Goal: Ask a question

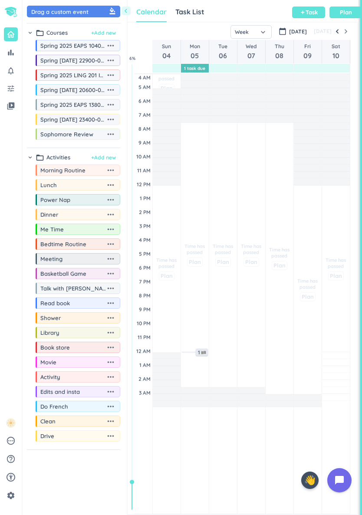
scroll to position [491, 230]
click at [340, 472] on button "Open chat widget" at bounding box center [339, 479] width 27 height 27
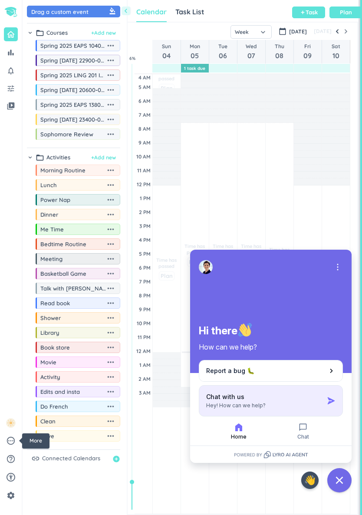
click at [307, 397] on div "Chat with us Hey! How can we help?" at bounding box center [264, 400] width 117 height 16
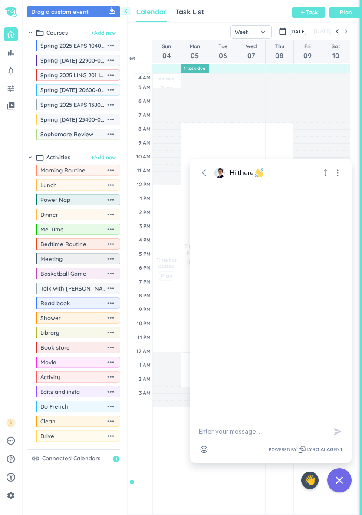
click at [250, 431] on textarea "New message" at bounding box center [263, 431] width 128 height 23
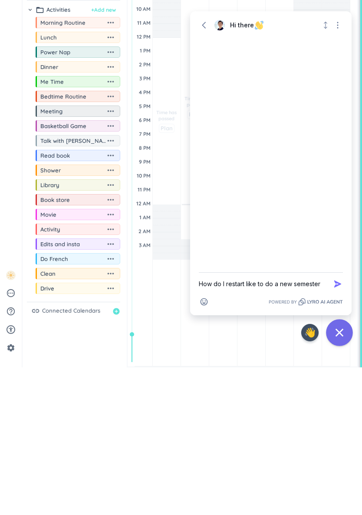
type textarea "How do I restart like to do a new semester"
click at [340, 473] on icon "Close chat widget" at bounding box center [339, 479] width 13 height 13
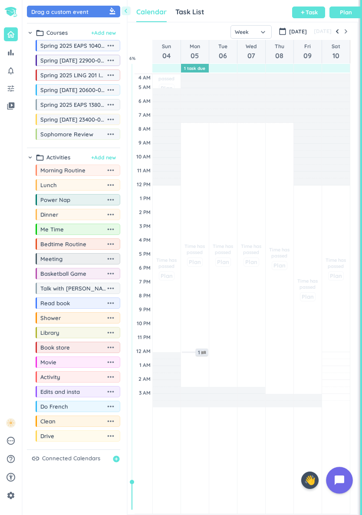
click at [339, 476] on icon "Open chat widget" at bounding box center [344, 479] width 13 height 13
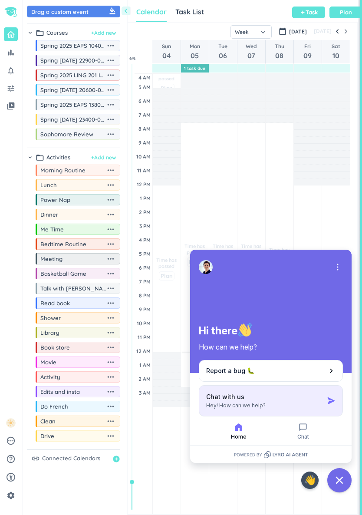
click at [283, 395] on div "Chat with us Hey! How can we help?" at bounding box center [264, 400] width 117 height 16
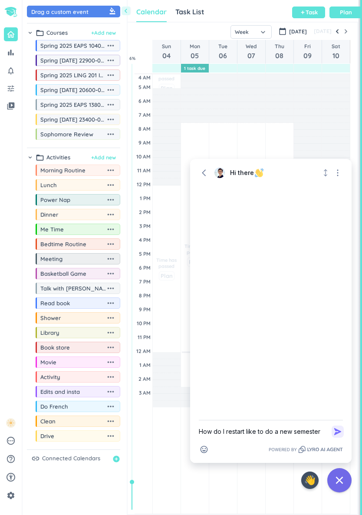
click at [339, 428] on icon "button" at bounding box center [337, 431] width 9 height 9
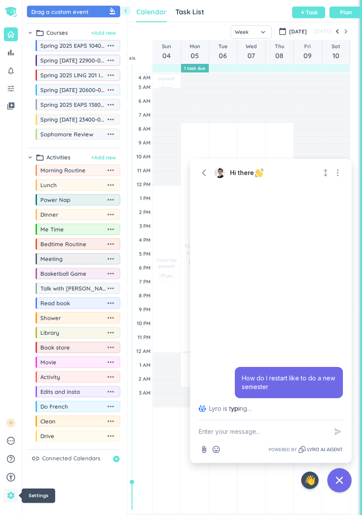
click at [14, 499] on link "settings" at bounding box center [10, 495] width 15 height 14
